Goal: Task Accomplishment & Management: Use online tool/utility

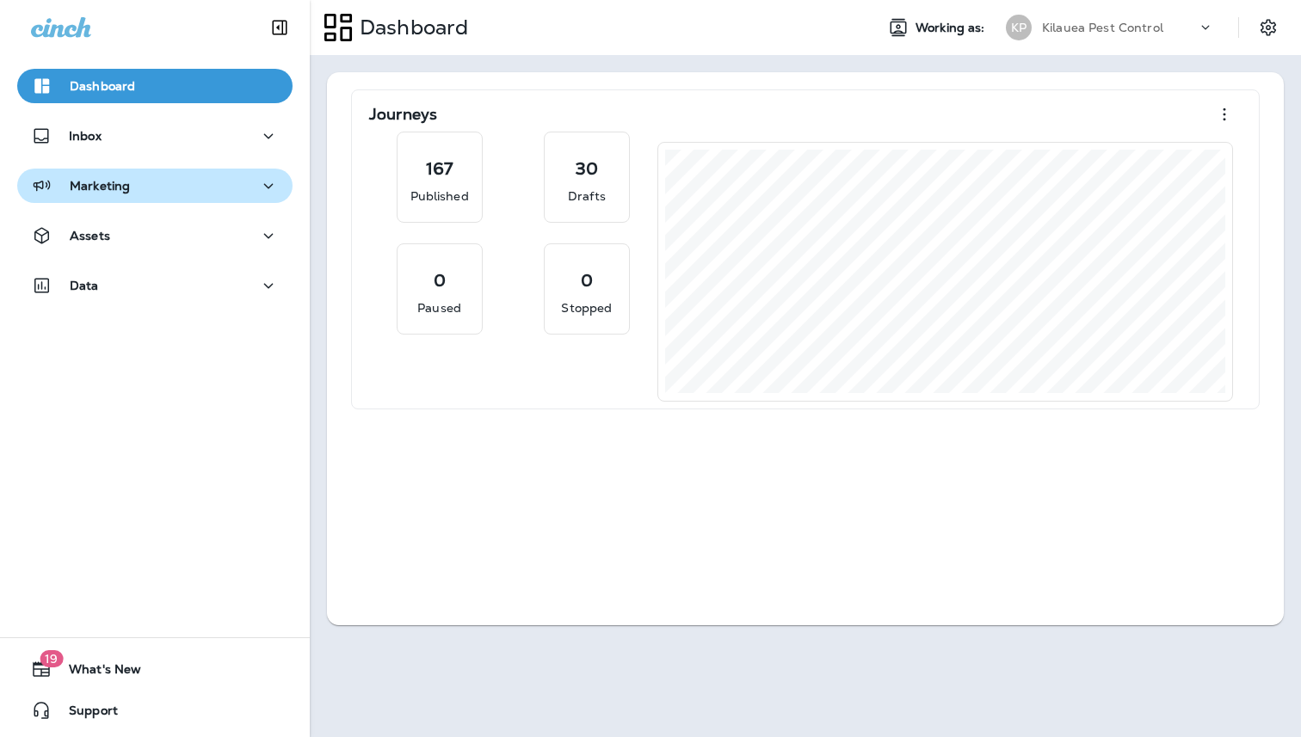
click at [108, 200] on button "Marketing" at bounding box center [154, 186] width 275 height 34
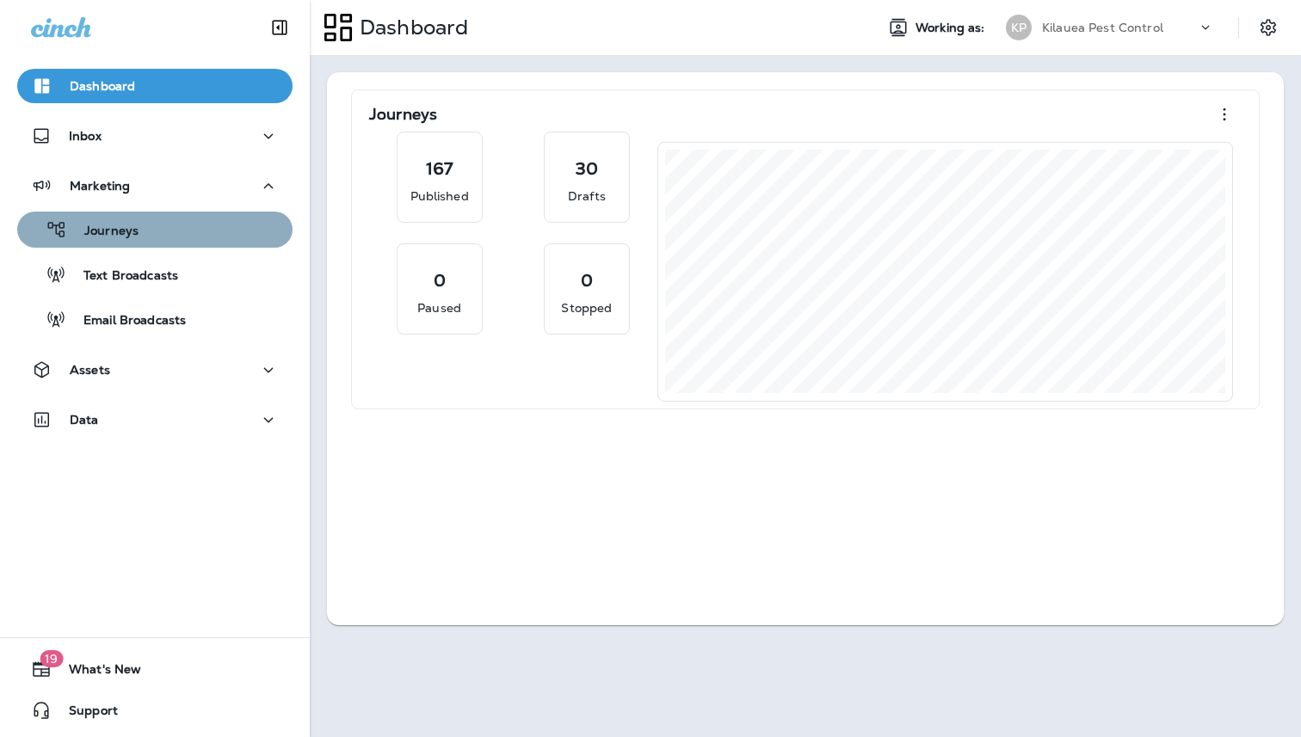
click at [149, 222] on div "Journeys" at bounding box center [155, 230] width 262 height 26
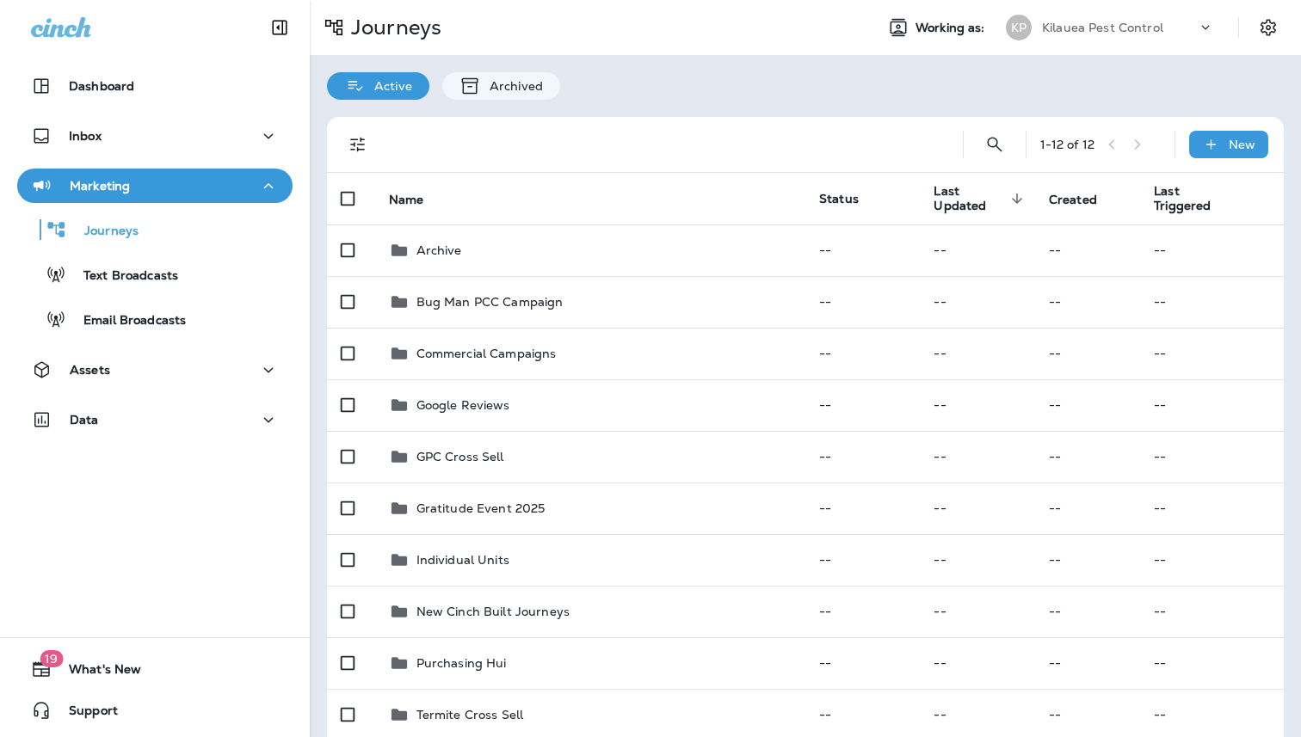
click at [358, 138] on icon "Filters" at bounding box center [358, 144] width 21 height 21
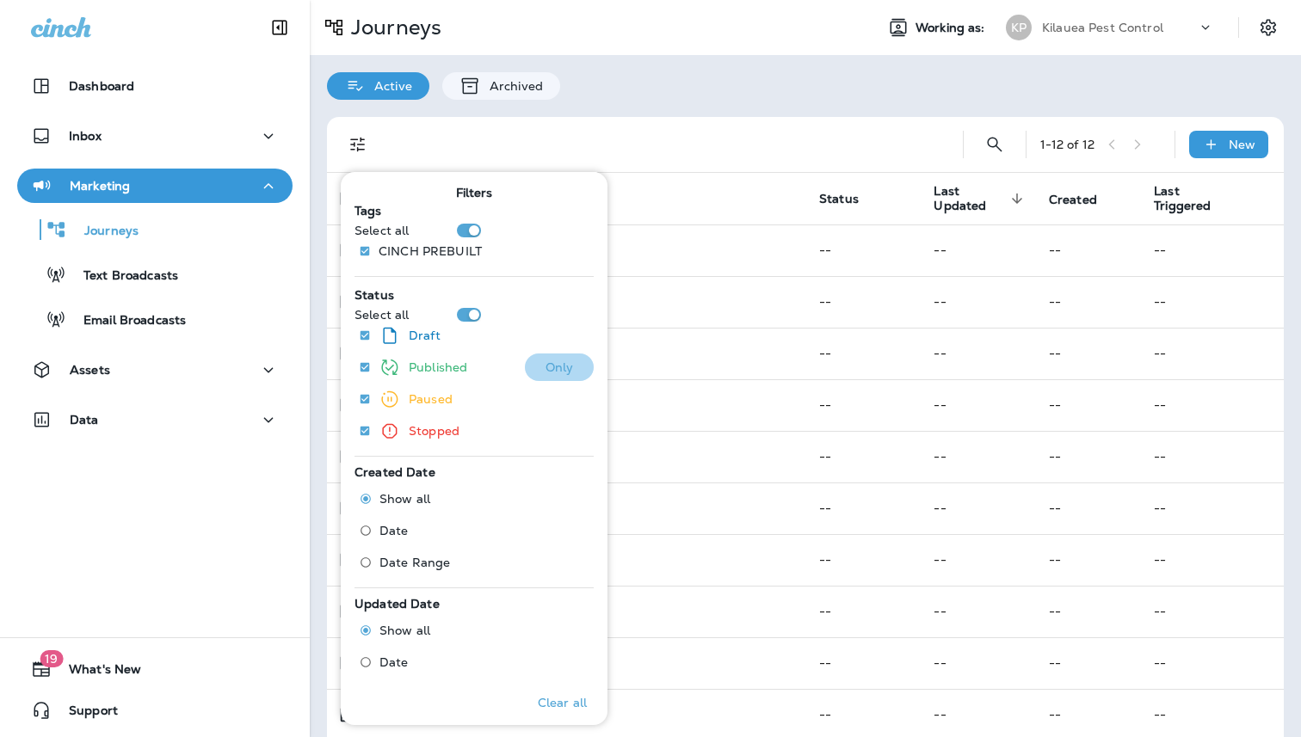
click at [555, 361] on p "Only" at bounding box center [560, 368] width 28 height 14
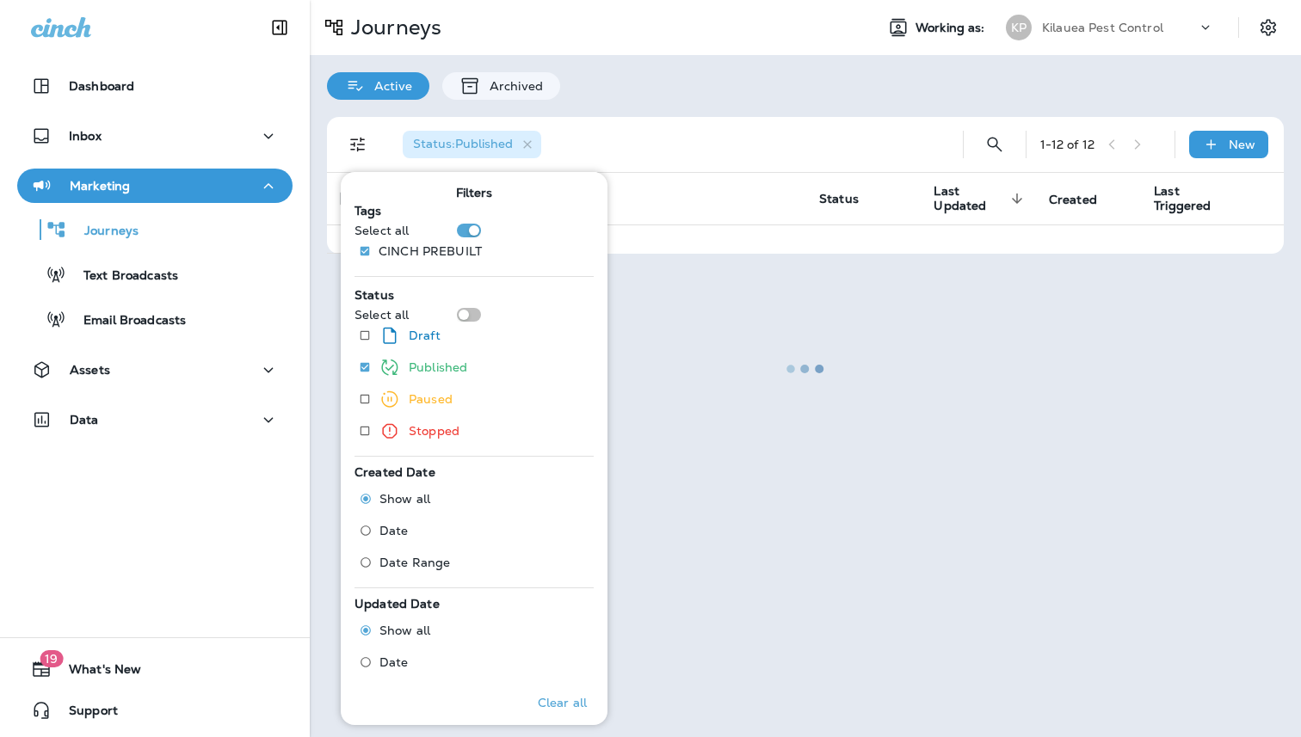
click at [752, 144] on div at bounding box center [805, 369] width 988 height 734
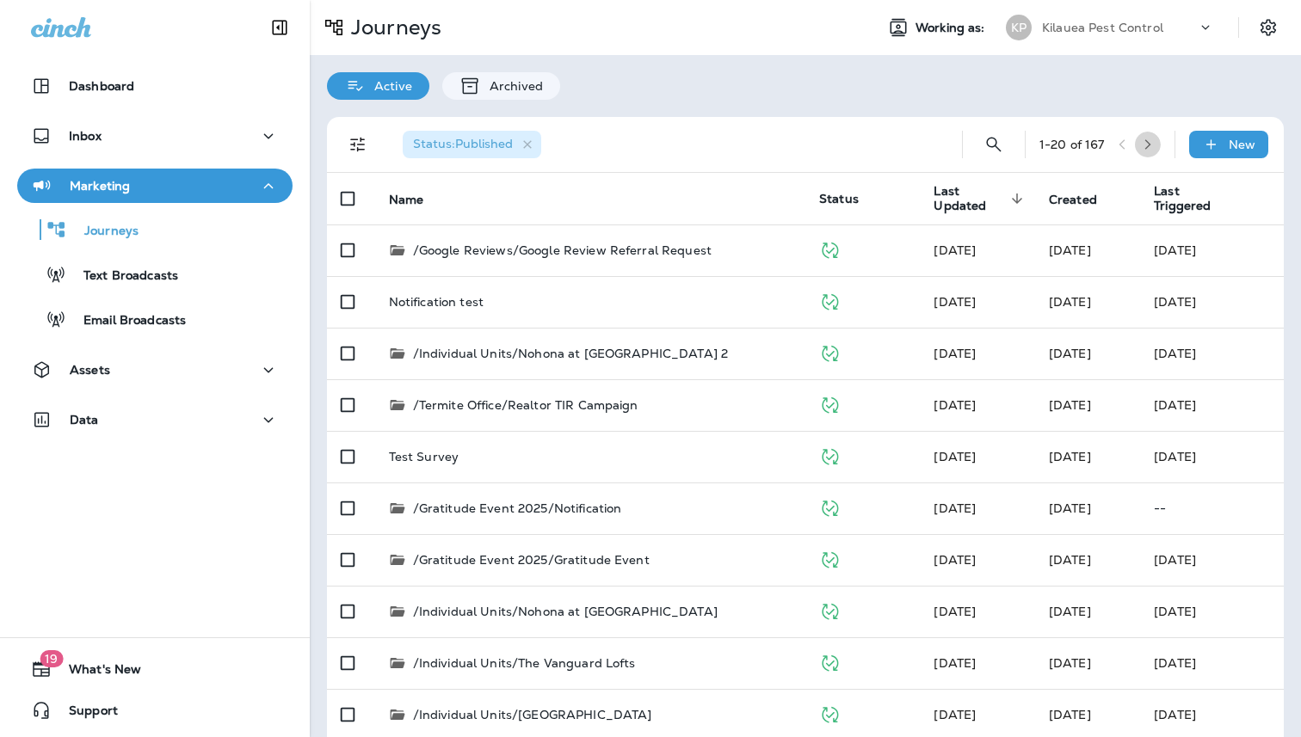
click at [1146, 149] on icon "button" at bounding box center [1147, 144] width 6 height 10
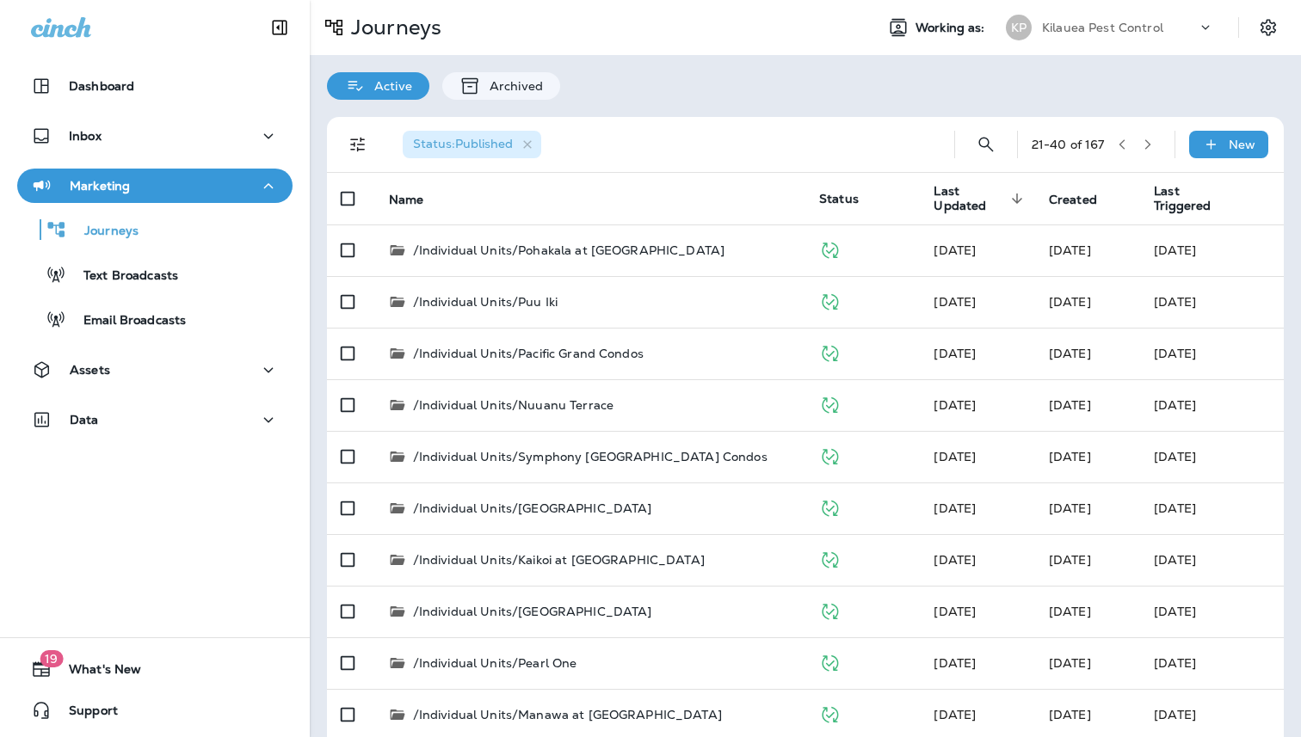
click at [1146, 143] on icon "button" at bounding box center [1148, 145] width 12 height 12
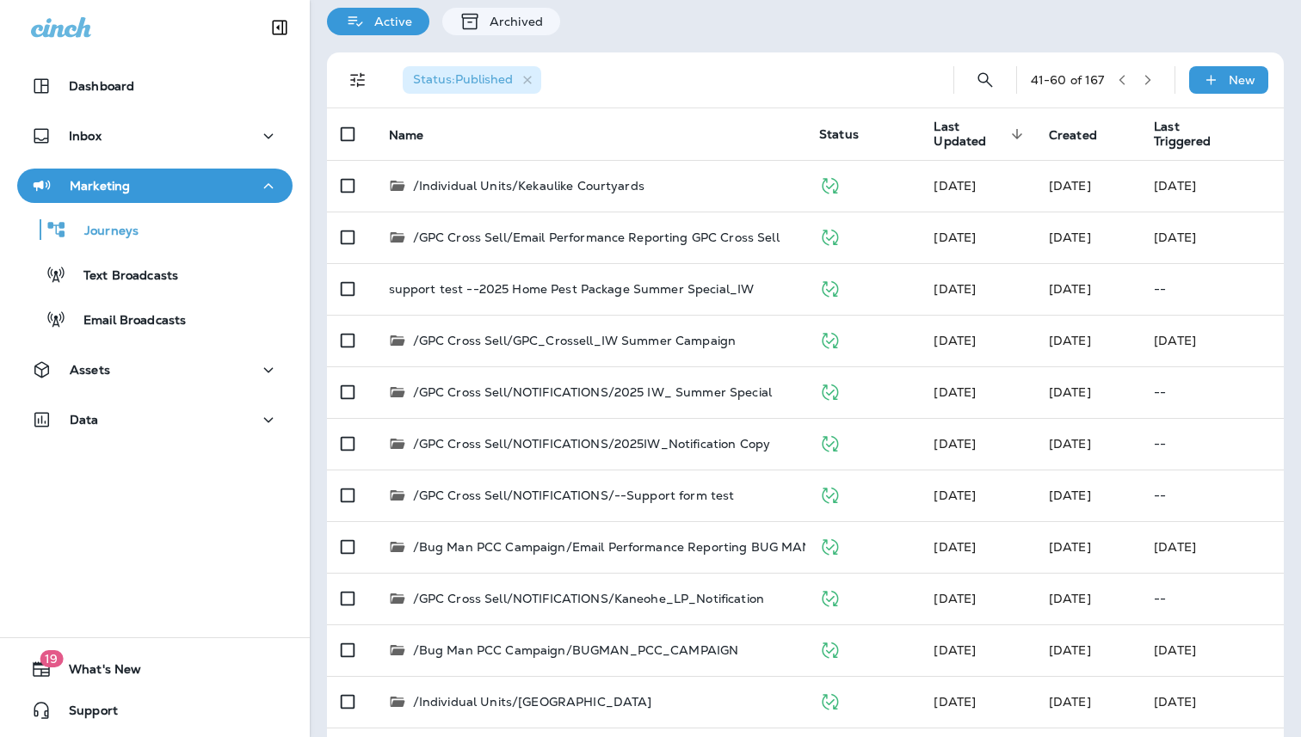
scroll to position [62, 0]
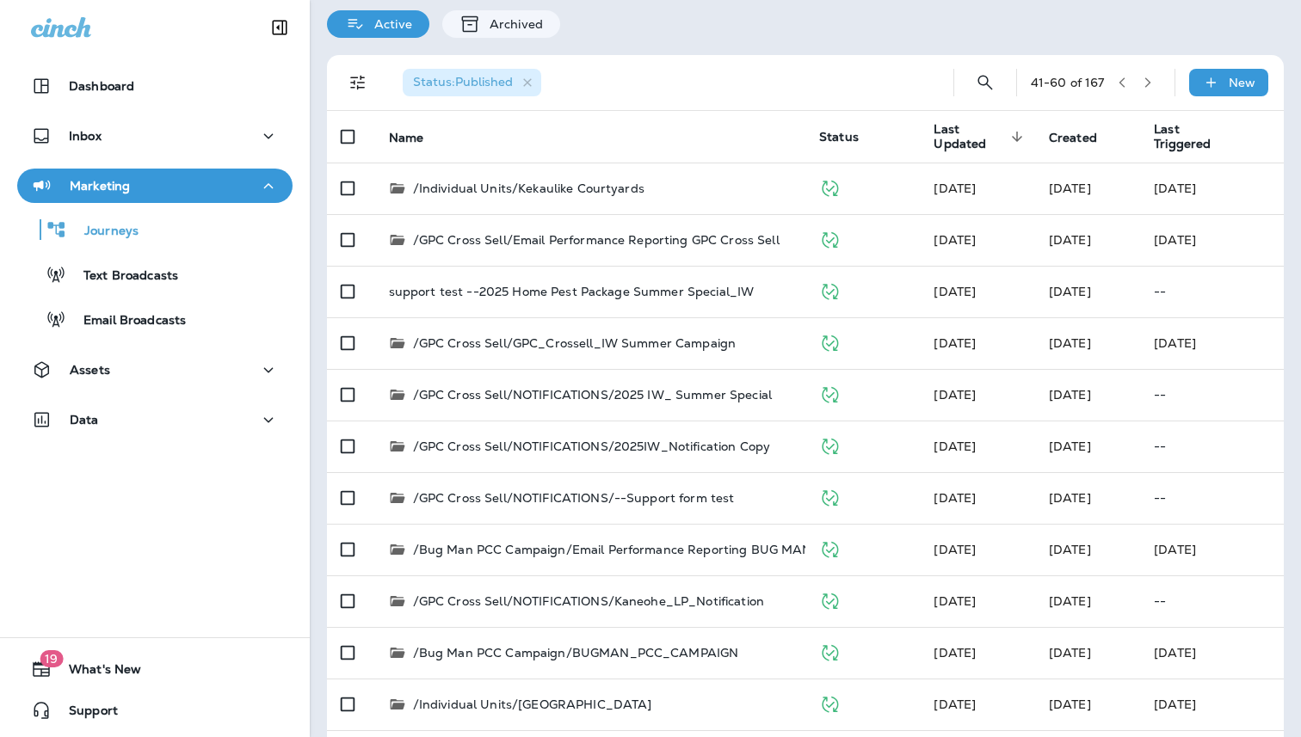
click at [1143, 85] on icon "button" at bounding box center [1148, 83] width 12 height 12
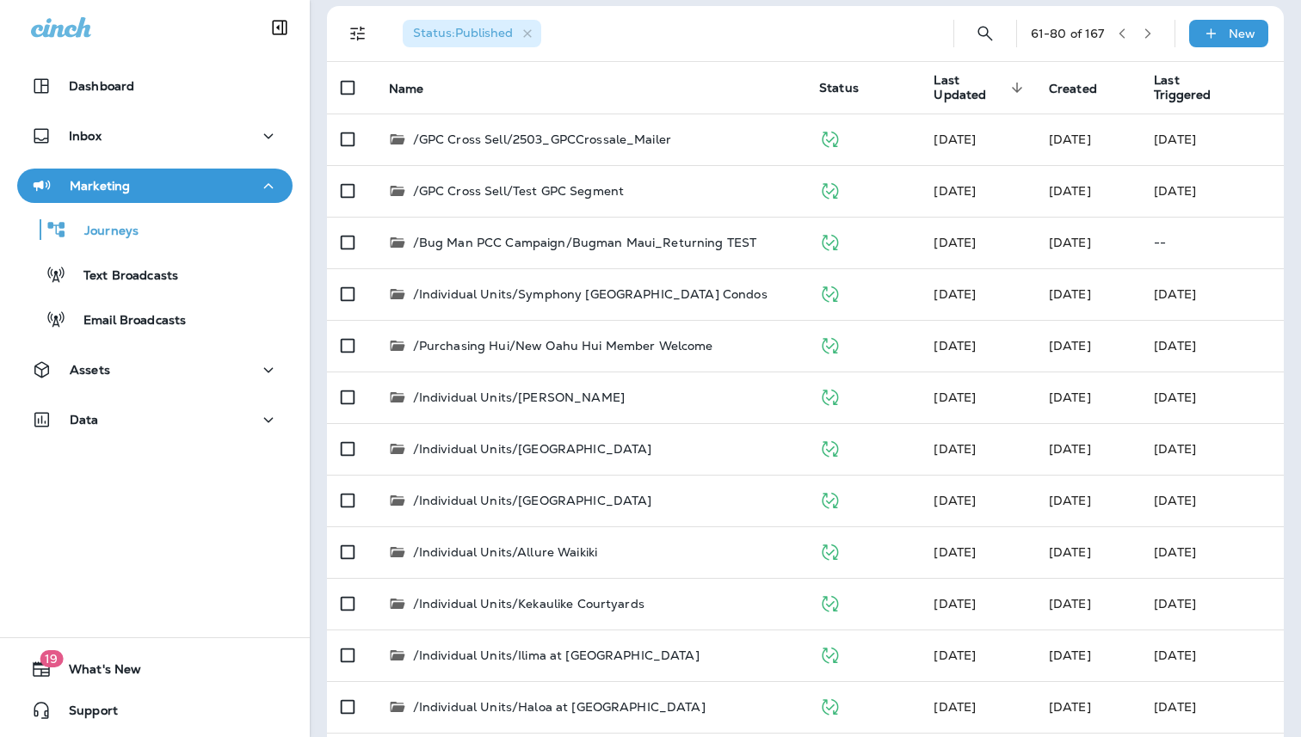
scroll to position [0, 0]
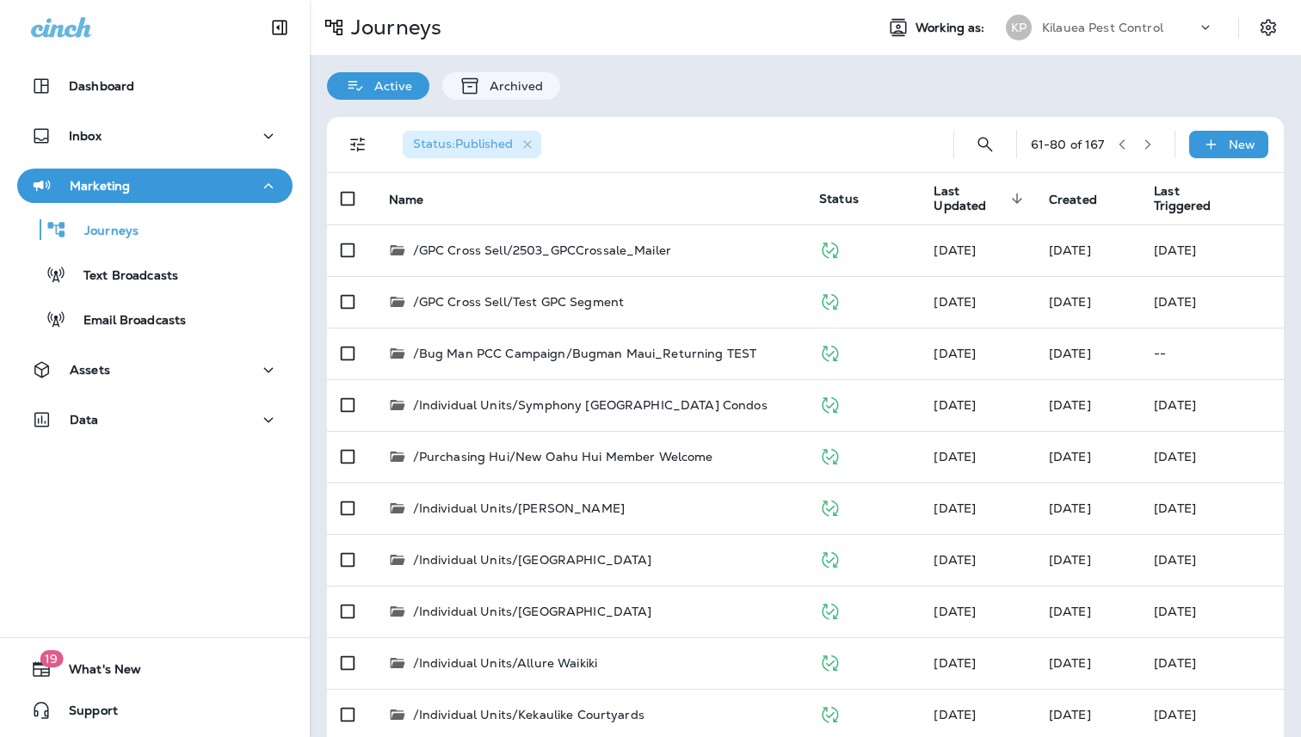
click at [1153, 152] on button "button" at bounding box center [1148, 145] width 26 height 26
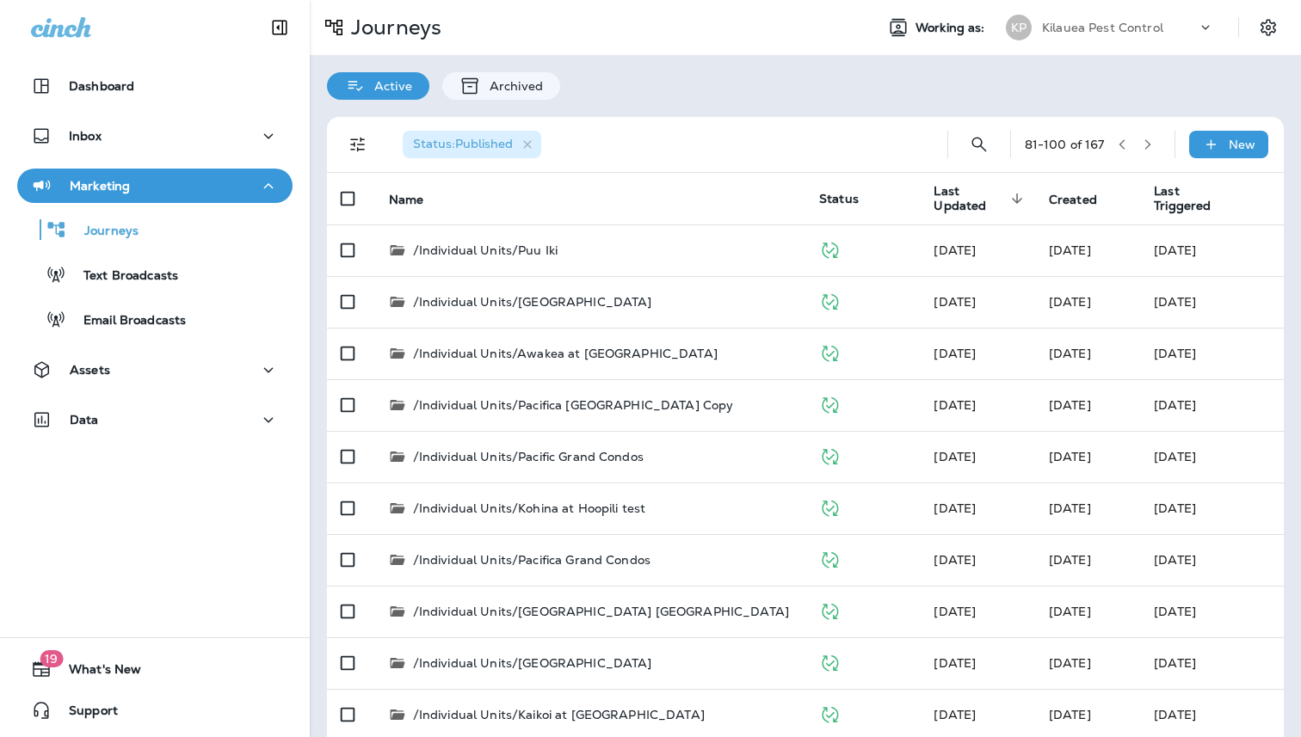
click at [1161, 142] on div "Status : Published 81 - 100 of 167 New" at bounding box center [809, 144] width 936 height 55
click at [1156, 142] on button "button" at bounding box center [1148, 145] width 26 height 26
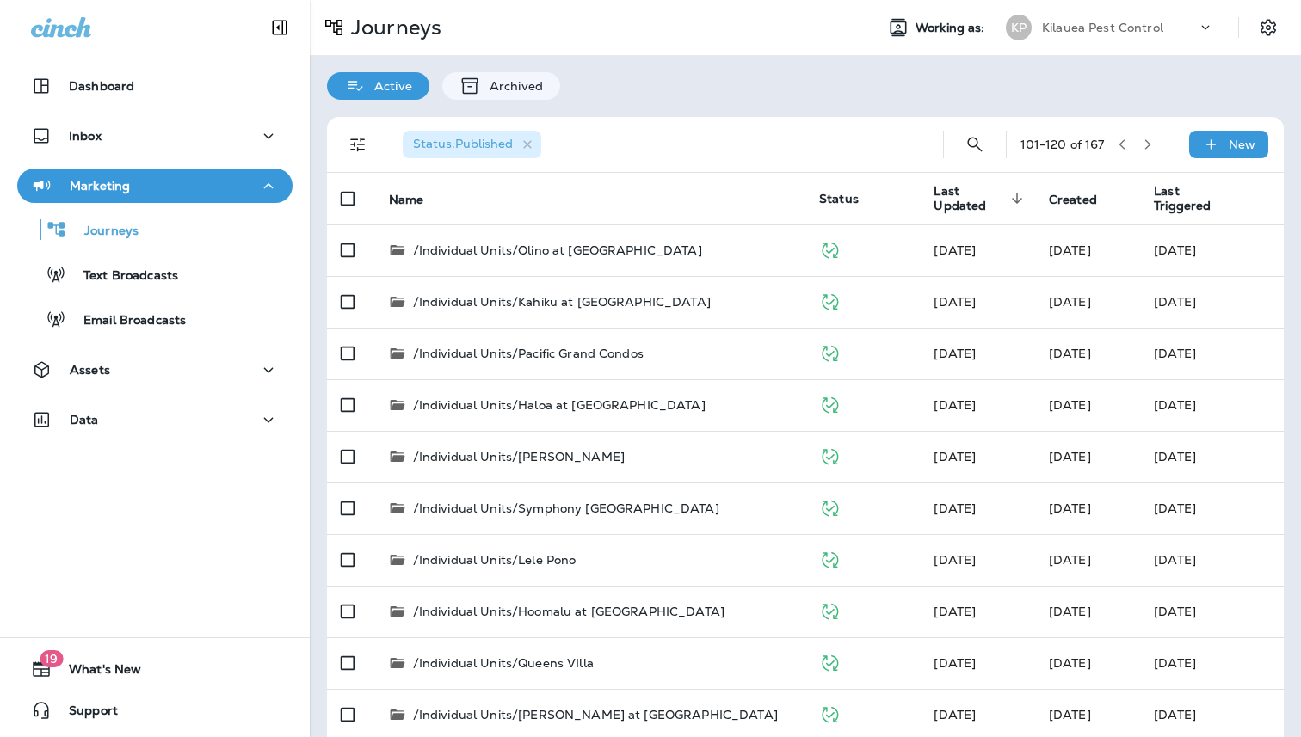
click at [1156, 134] on div "101 - 120 of 167" at bounding box center [1091, 145] width 140 height 26
click at [1152, 147] on icon "button" at bounding box center [1148, 145] width 12 height 12
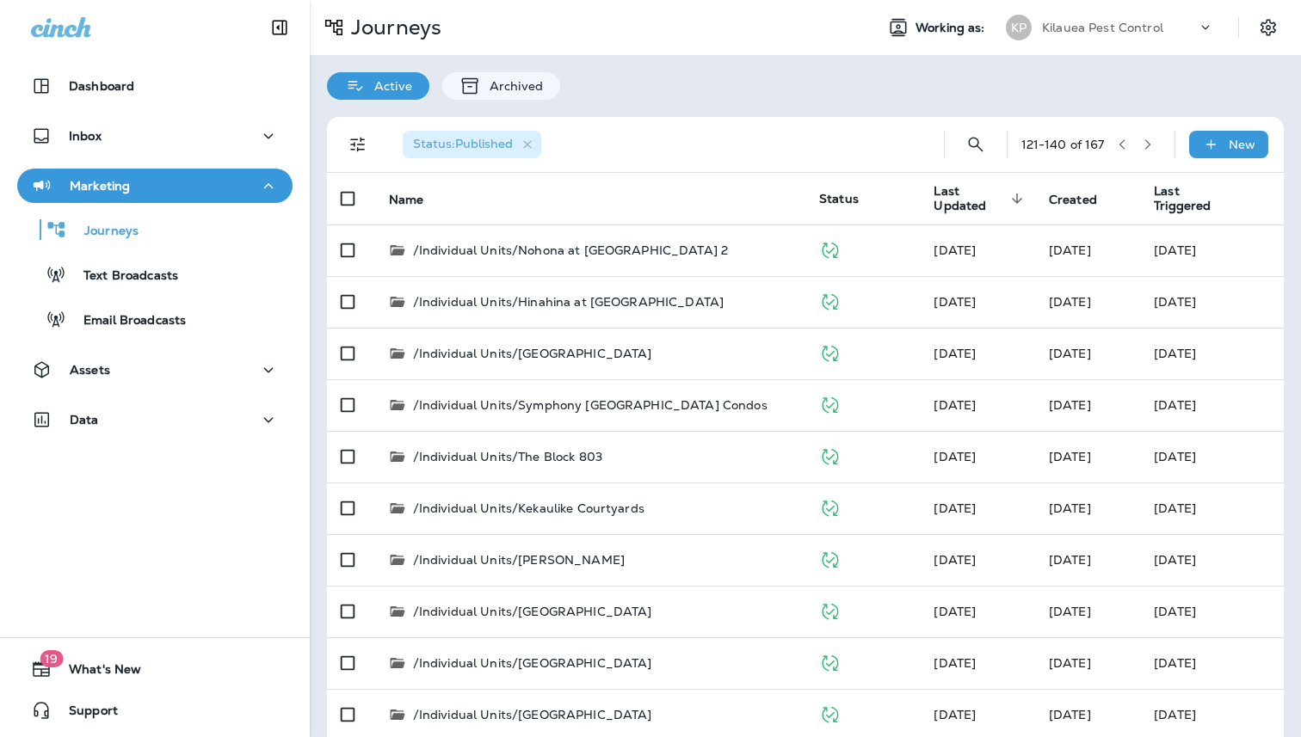
click at [1125, 140] on icon "button" at bounding box center [1122, 144] width 6 height 10
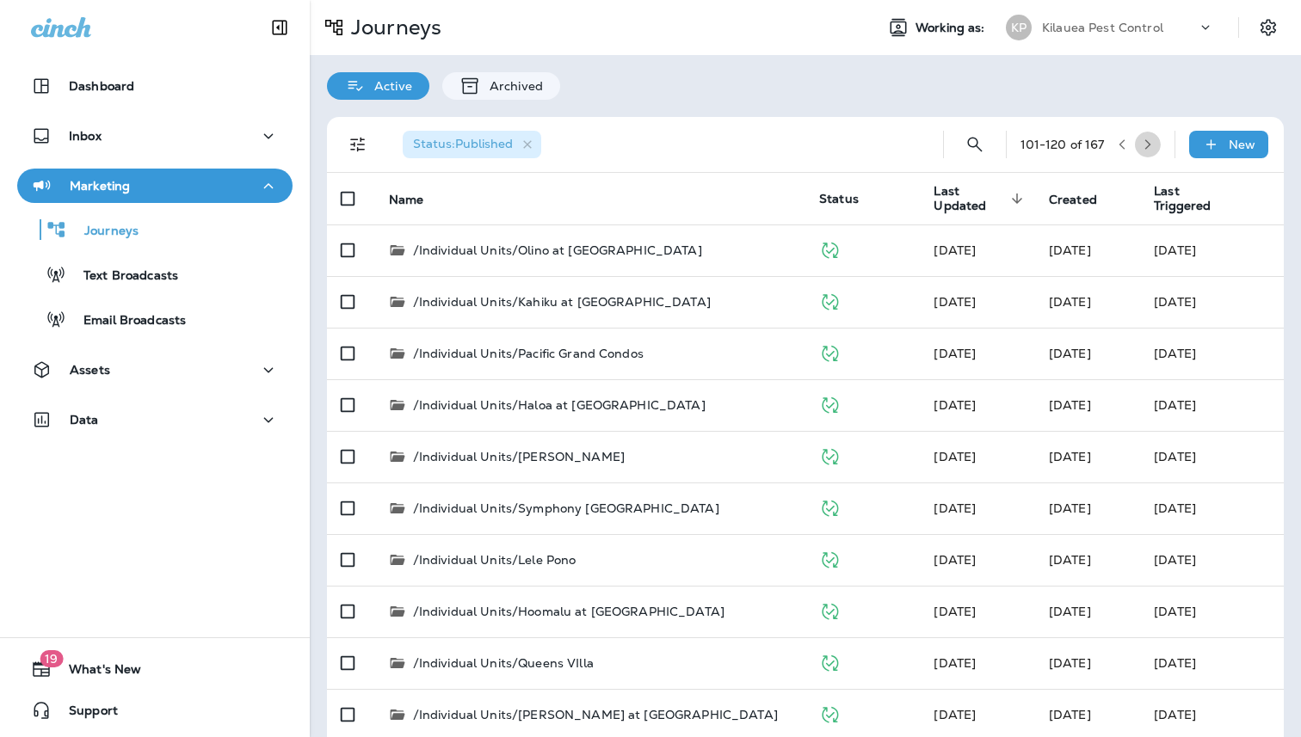
click at [1145, 139] on icon "button" at bounding box center [1148, 145] width 12 height 12
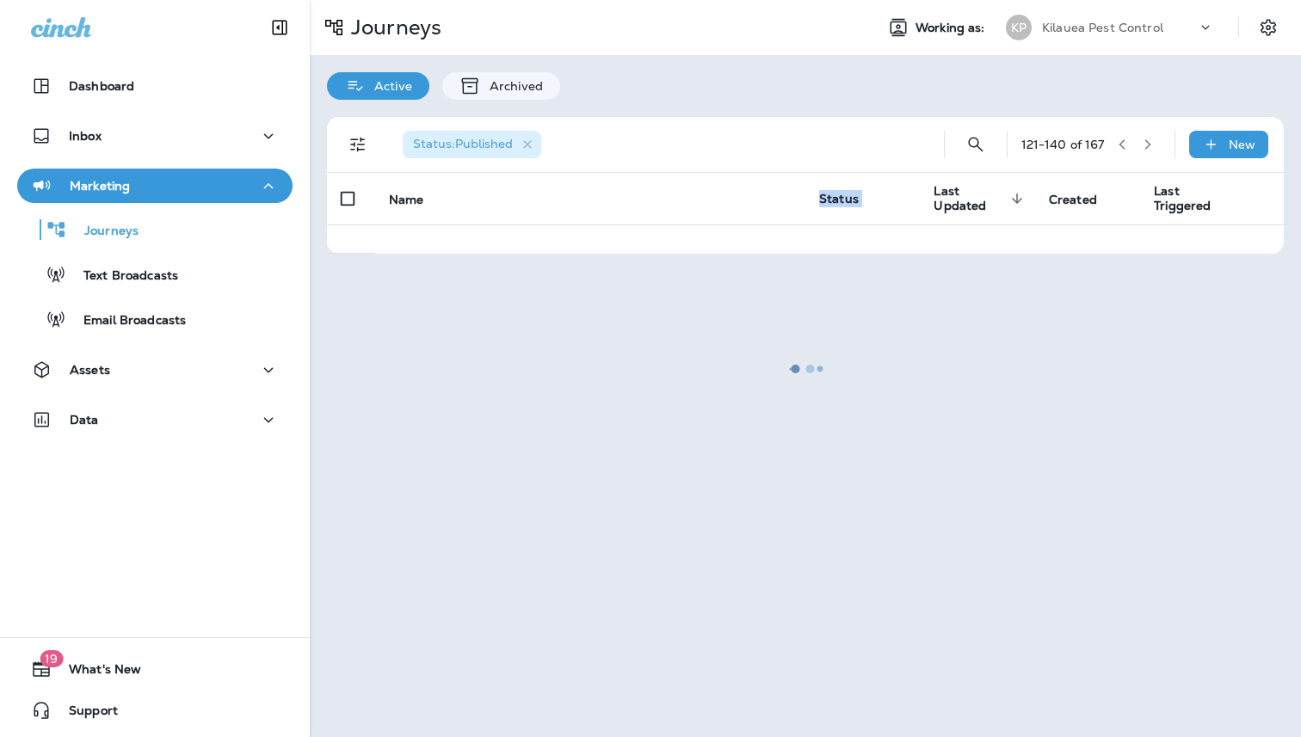
click at [1145, 139] on div at bounding box center [805, 369] width 988 height 734
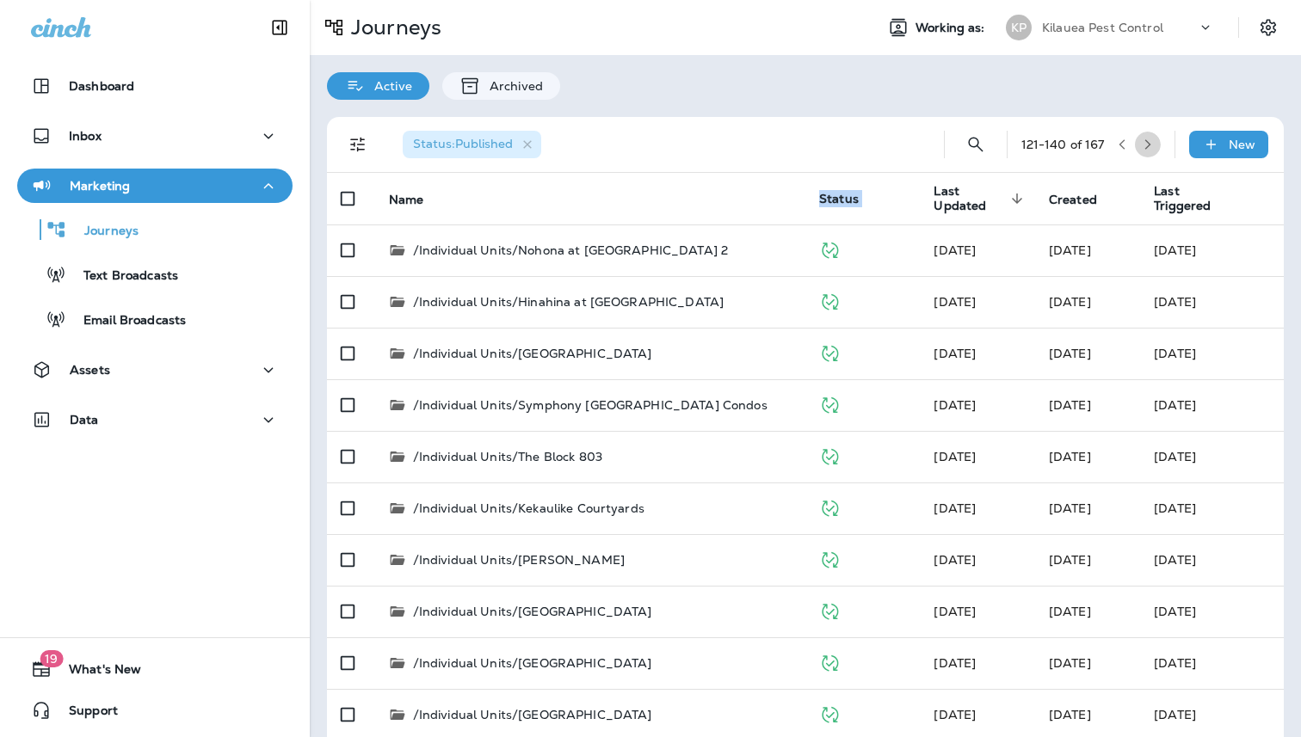
click at [1146, 146] on icon "button" at bounding box center [1148, 145] width 12 height 12
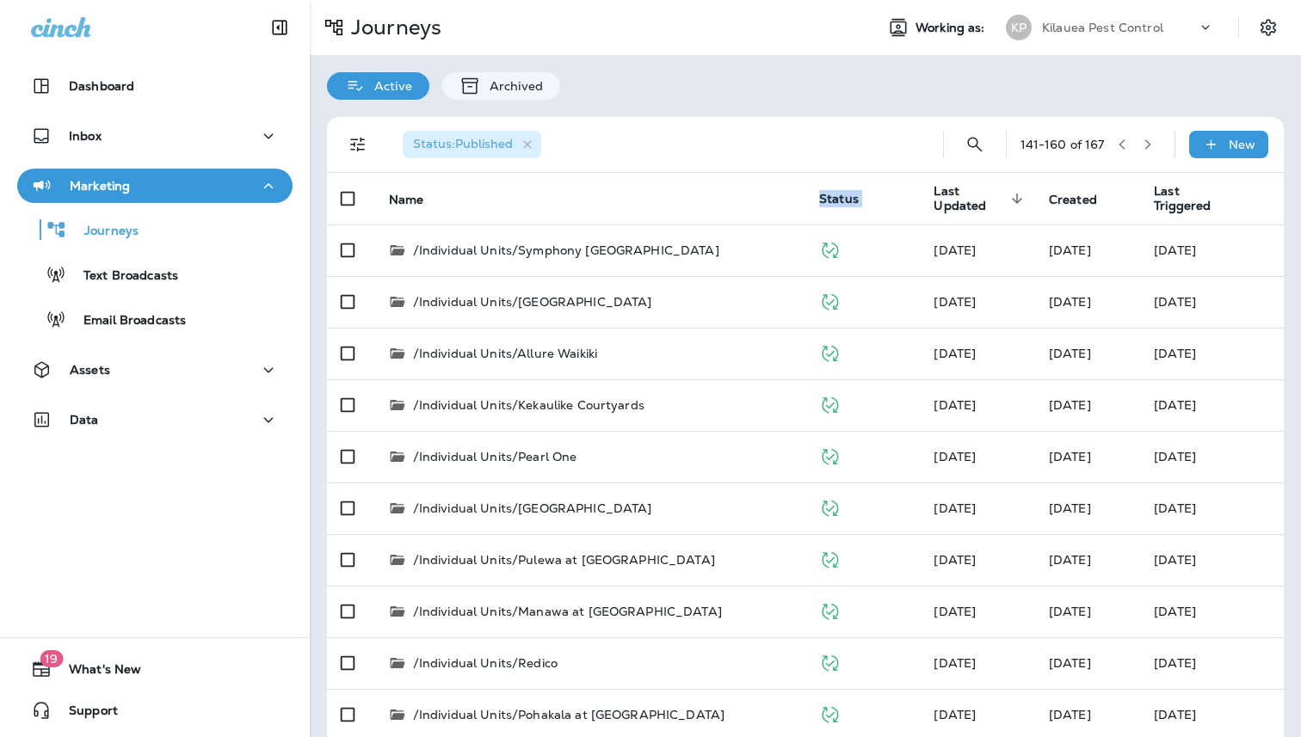
click at [1145, 144] on icon "button" at bounding box center [1148, 145] width 12 height 12
